Goal: Transaction & Acquisition: Subscribe to service/newsletter

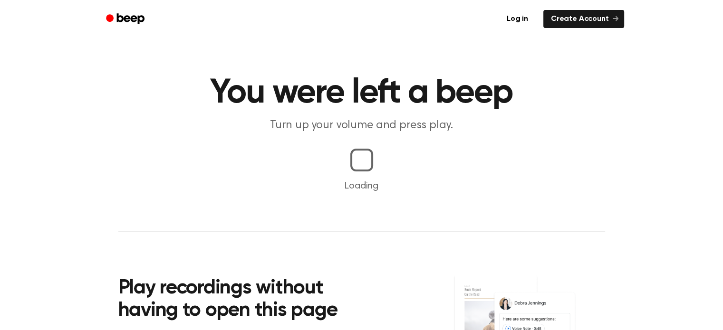
click at [363, 161] on div at bounding box center [361, 160] width 23 height 23
click at [516, 19] on link "Log in" at bounding box center [517, 19] width 40 height 22
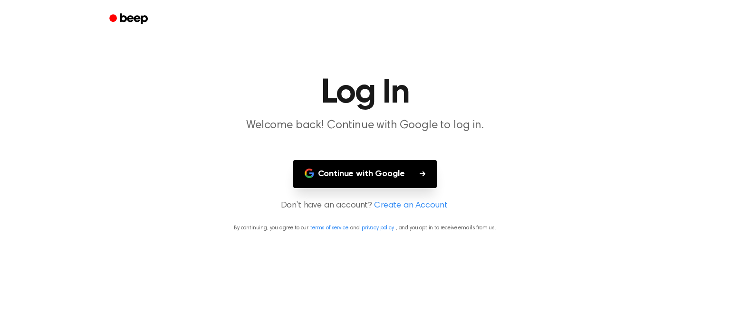
click at [348, 178] on button "Continue with Google" at bounding box center [365, 174] width 144 height 28
click at [384, 171] on button "Continue with Google" at bounding box center [365, 174] width 144 height 28
